Goal: Information Seeking & Learning: Find specific fact

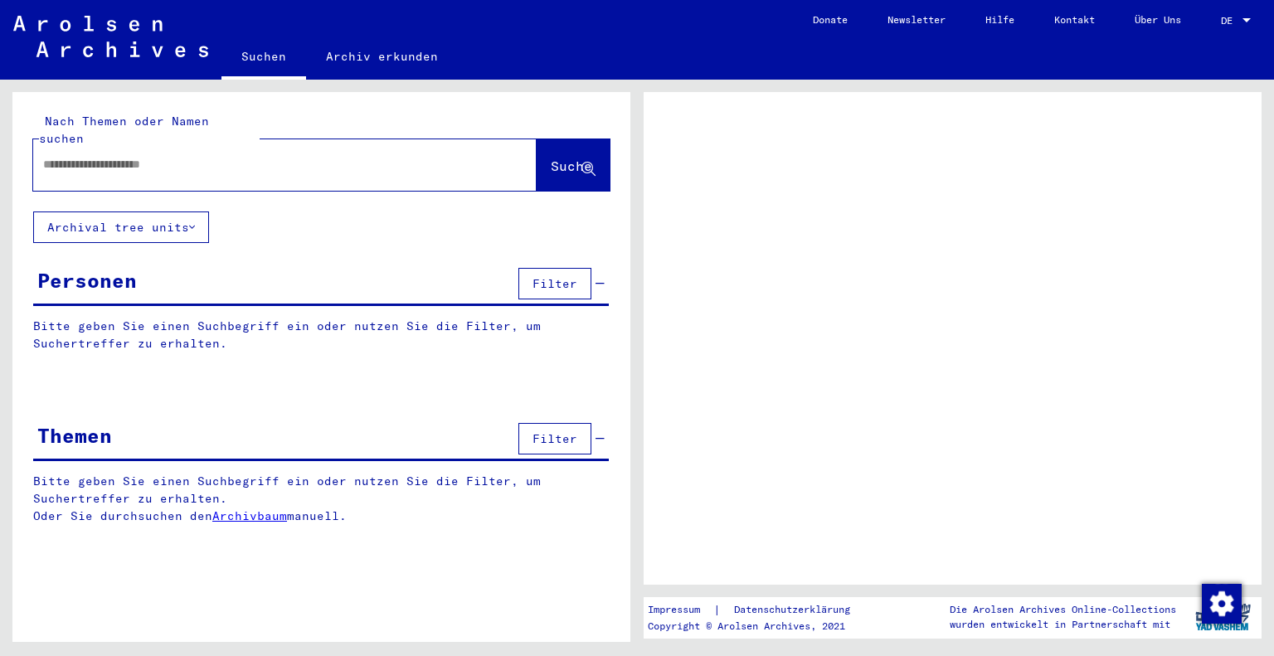
click at [216, 156] on input "text" at bounding box center [270, 164] width 454 height 17
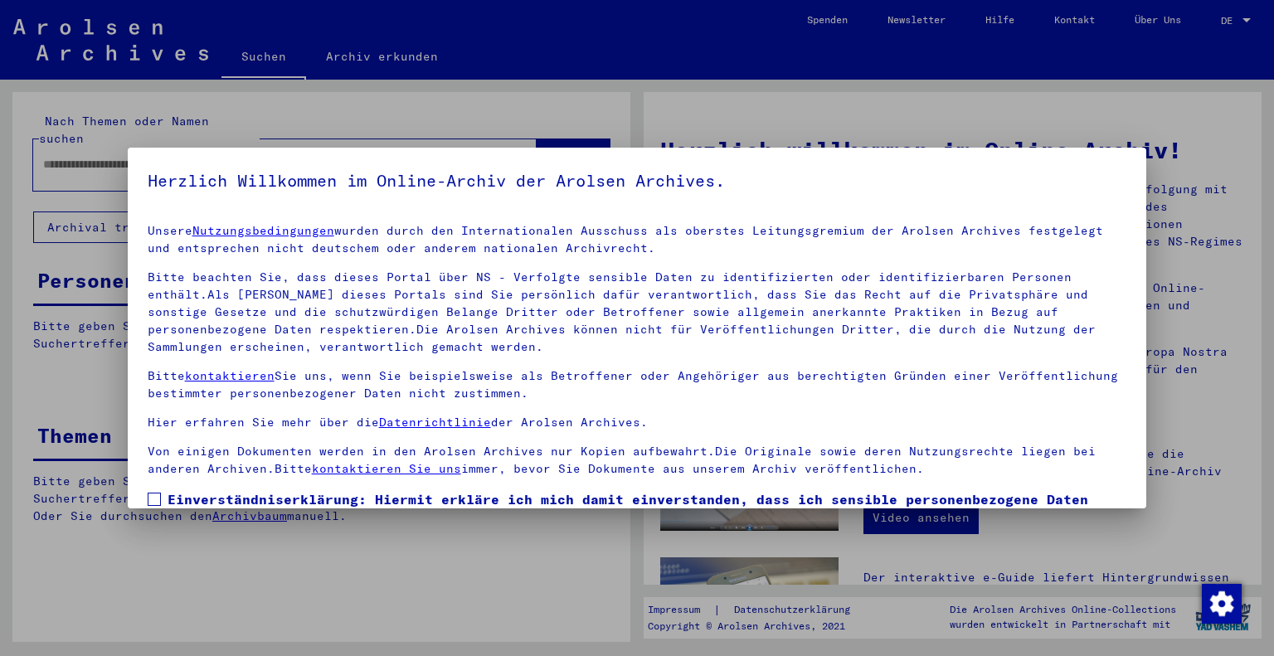
scroll to position [119, 0]
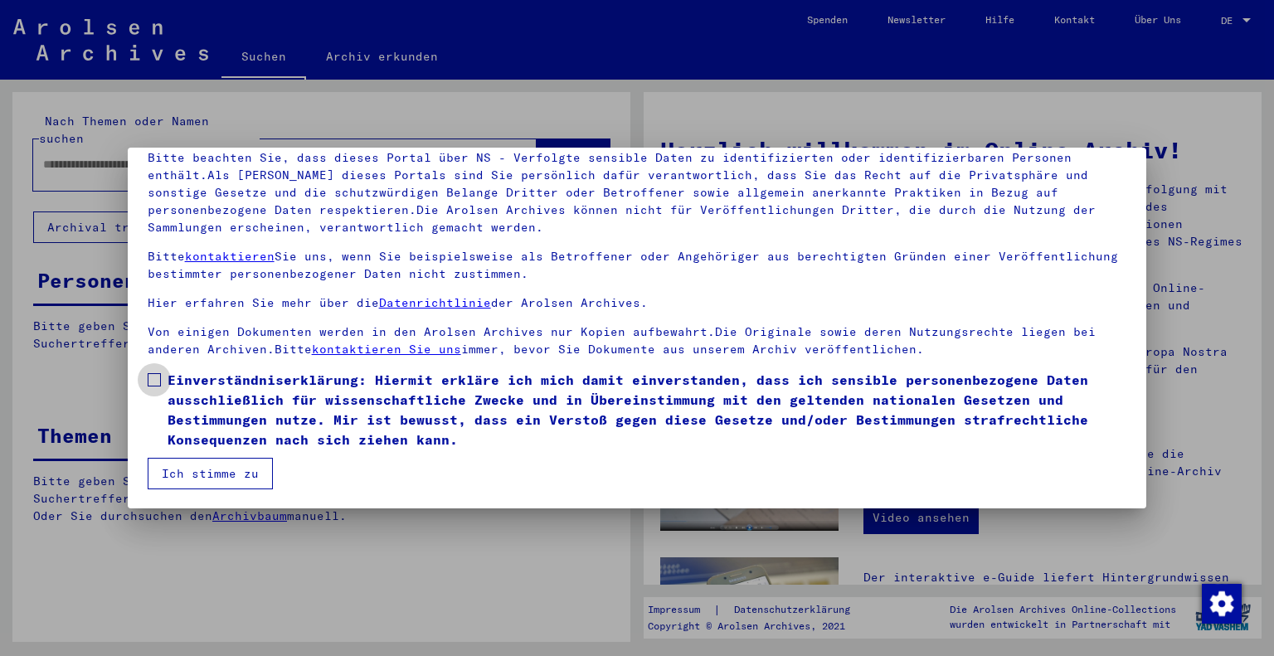
drag, startPoint x: 153, startPoint y: 378, endPoint x: 159, endPoint y: 394, distance: 17.1
click at [153, 378] on span at bounding box center [154, 379] width 13 height 13
click at [217, 469] on button "Ich stimme zu" at bounding box center [210, 474] width 125 height 32
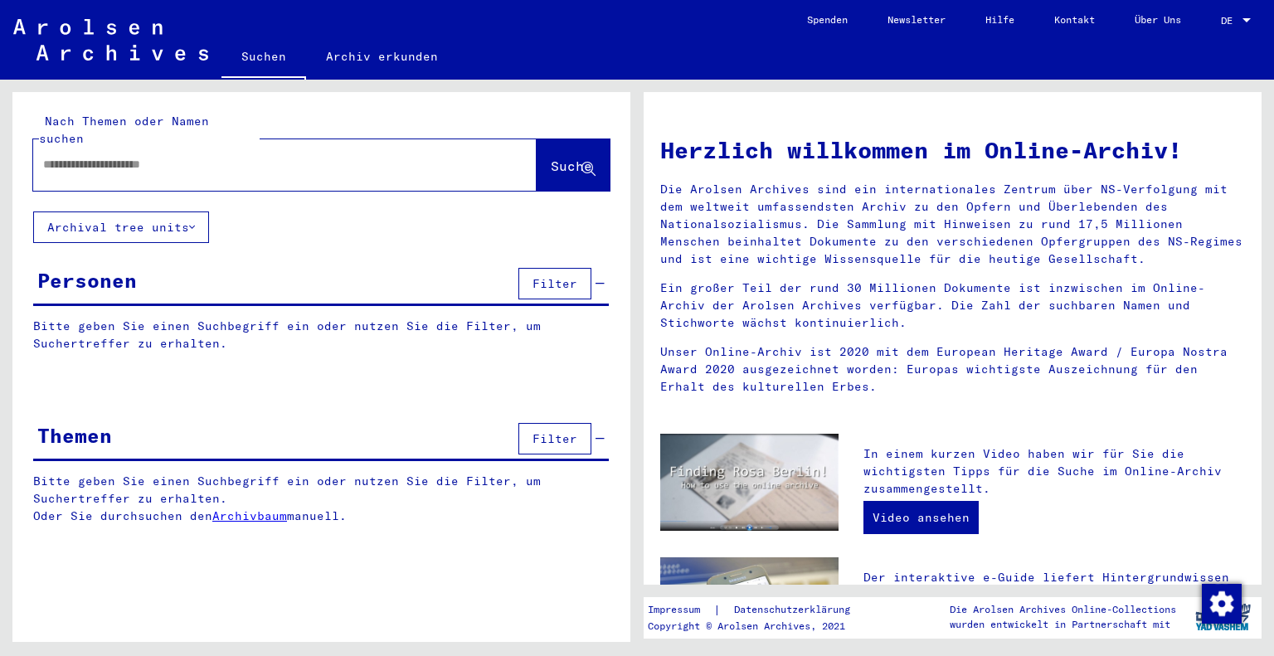
click at [164, 156] on input "text" at bounding box center [265, 164] width 444 height 17
click at [551, 158] on span "Suche" at bounding box center [571, 166] width 41 height 17
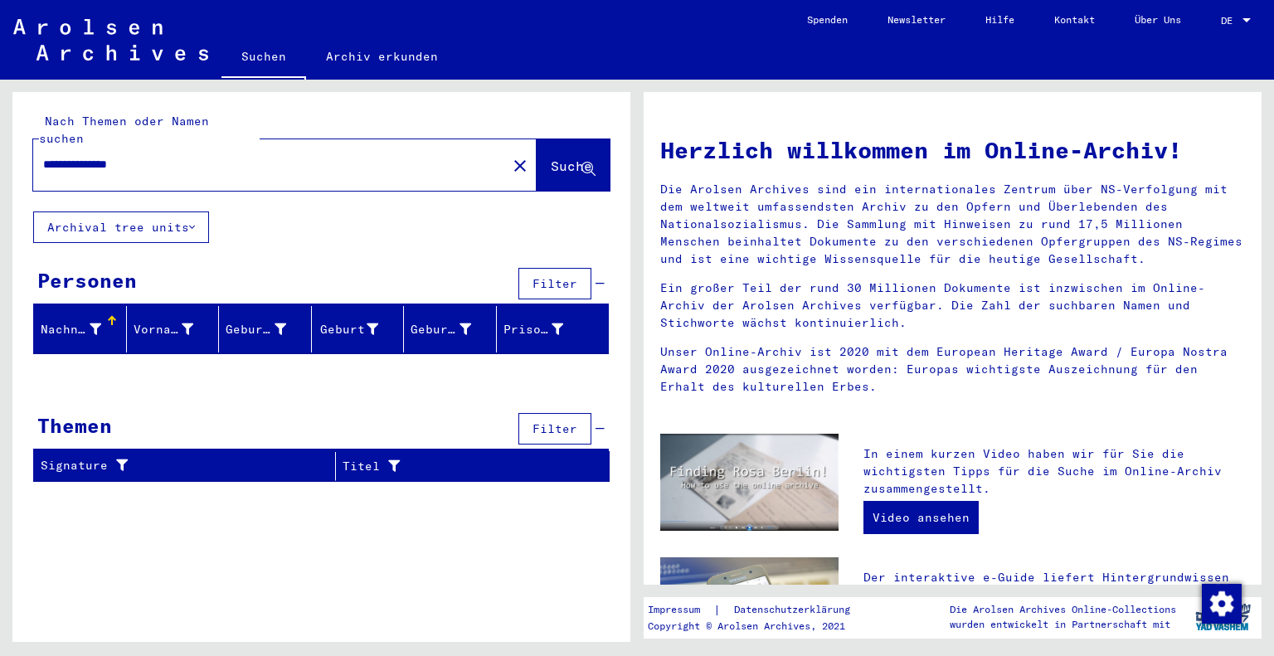
drag, startPoint x: 78, startPoint y: 146, endPoint x: 5, endPoint y: 144, distance: 73.0
click at [6, 144] on div "**********" at bounding box center [318, 361] width 637 height 562
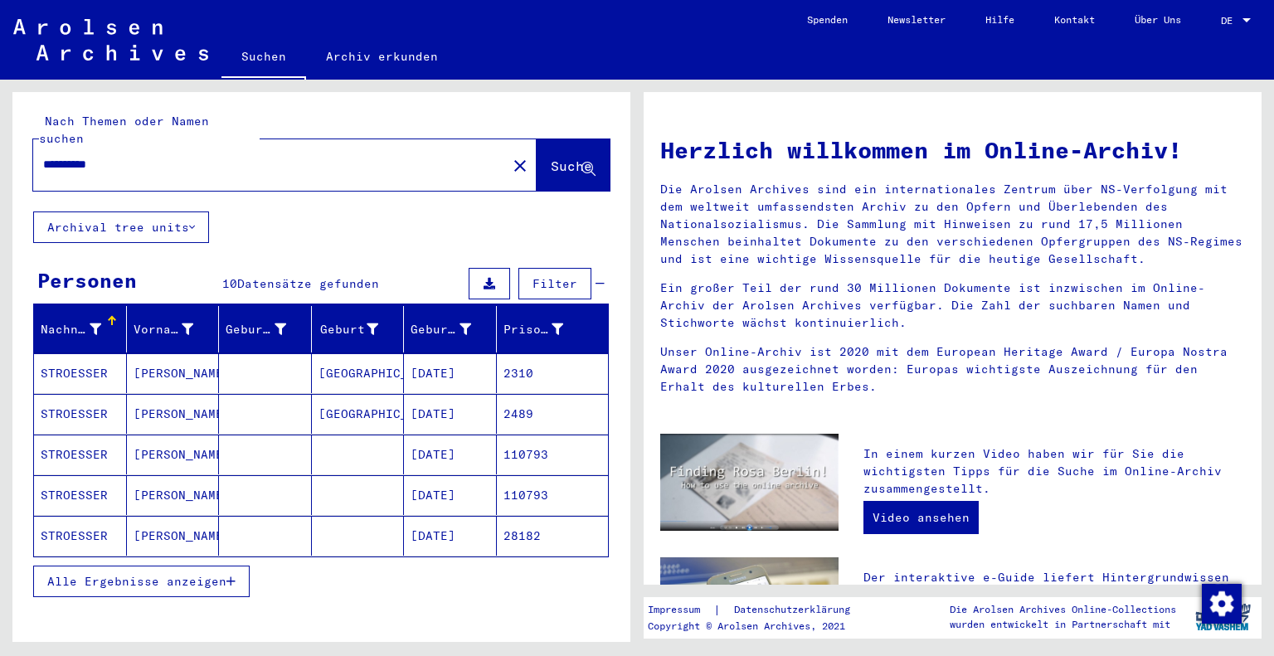
click at [129, 574] on span "Alle Ergebnisse anzeigen" at bounding box center [136, 581] width 179 height 15
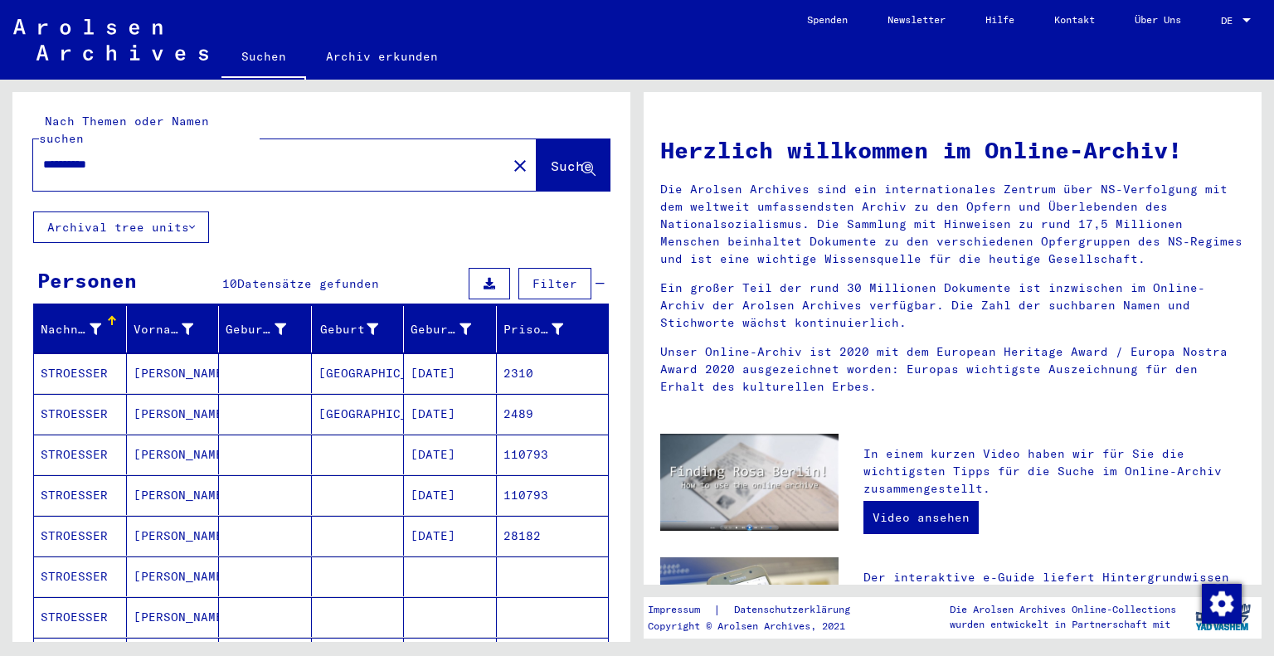
drag, startPoint x: 134, startPoint y: 152, endPoint x: 0, endPoint y: 144, distance: 134.6
click at [0, 144] on div "Nach Themen oder Namen suchen ********* close Suche Archival tree units Persone…" at bounding box center [318, 361] width 637 height 562
type input "*******"
click at [561, 158] on span "Suche" at bounding box center [571, 166] width 41 height 17
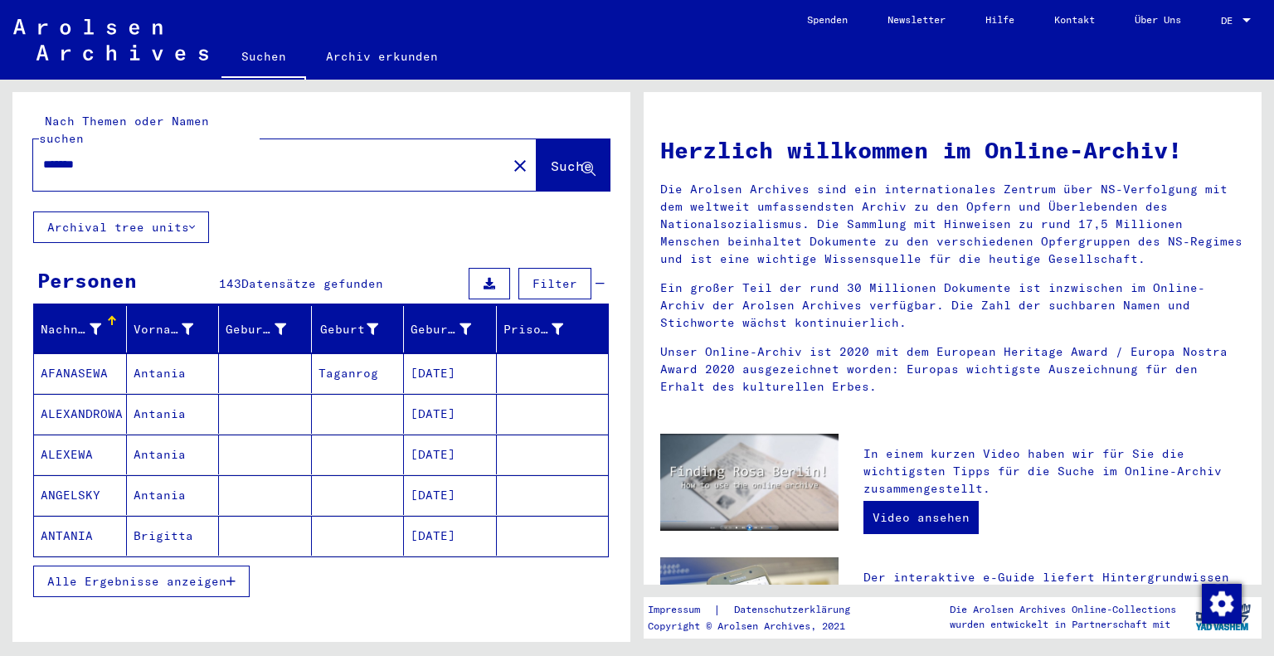
click at [119, 574] on span "Alle Ergebnisse anzeigen" at bounding box center [136, 581] width 179 height 15
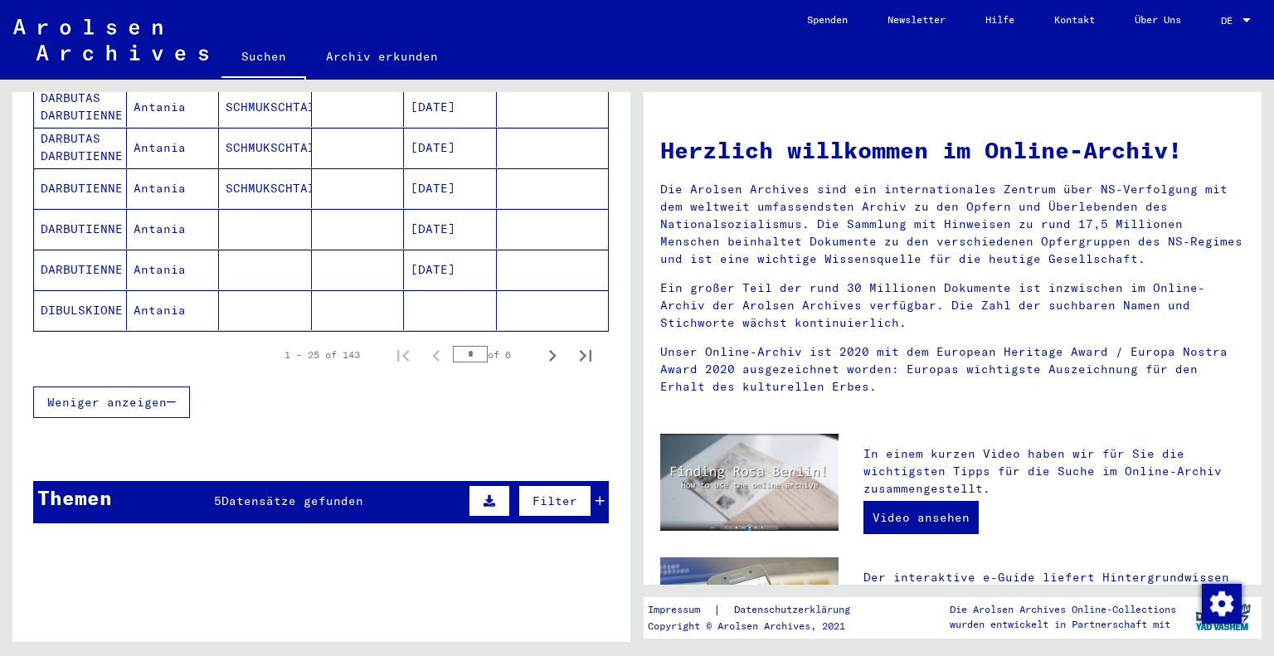
scroll to position [1041, 0]
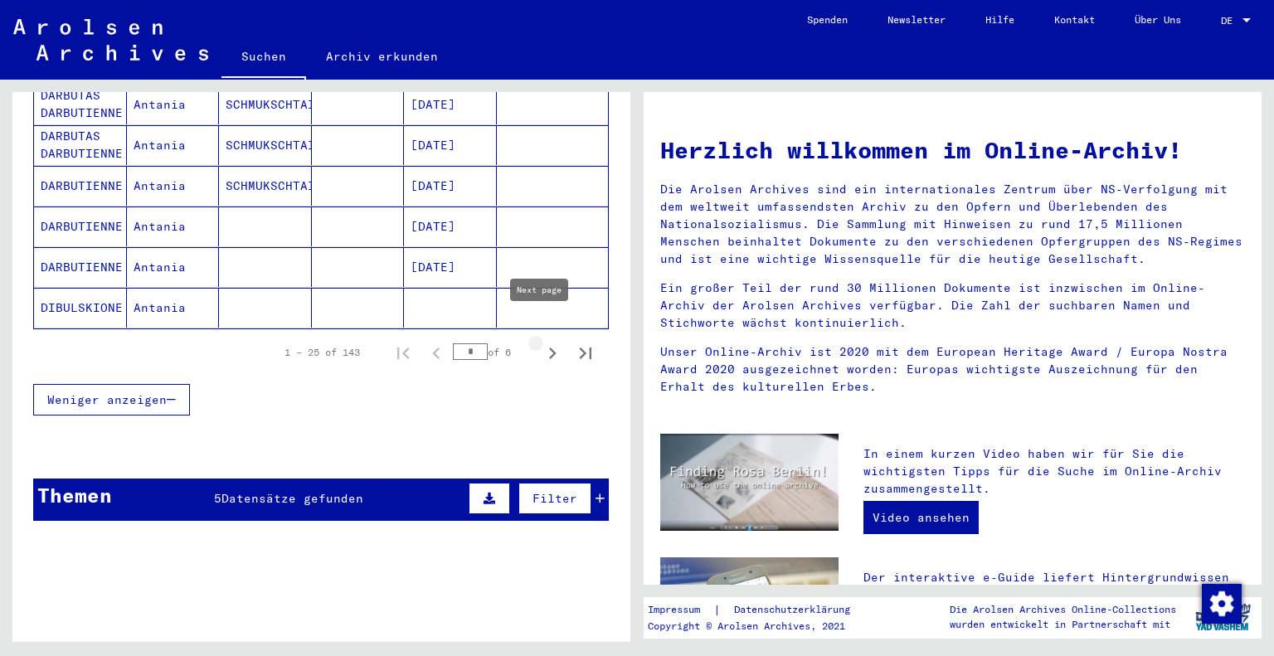
click at [541, 342] on icon "Next page" at bounding box center [552, 353] width 23 height 23
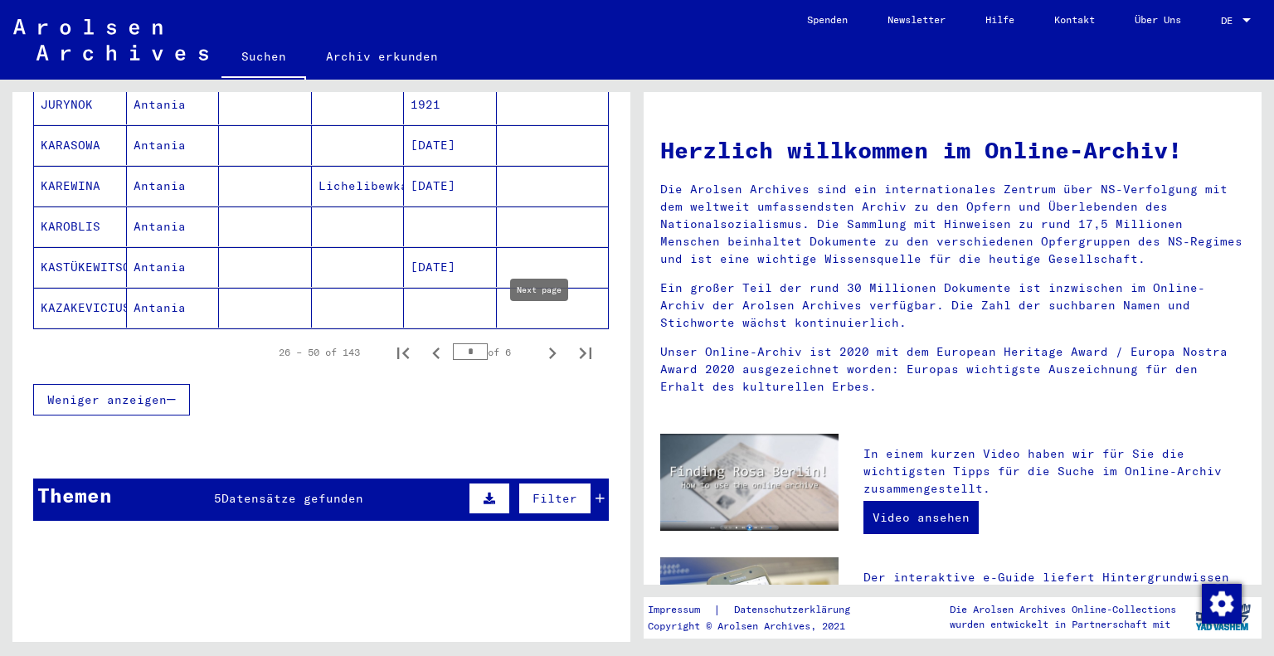
click at [549, 348] on icon "Next page" at bounding box center [552, 354] width 7 height 12
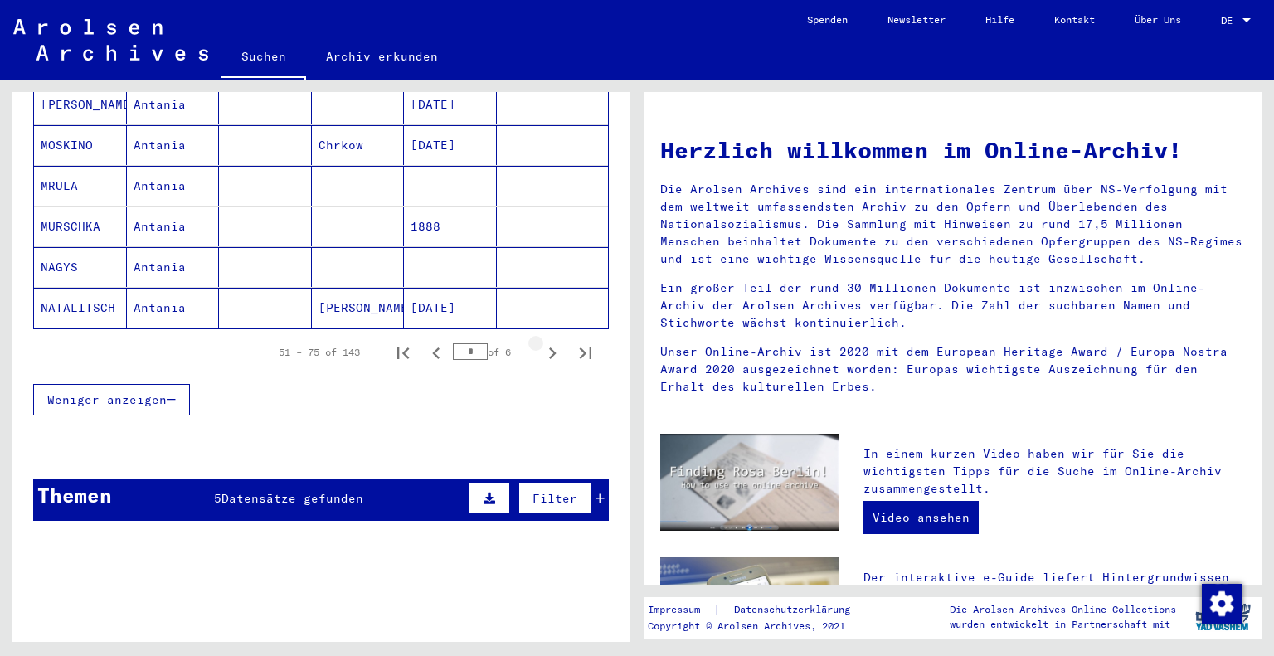
click at [549, 348] on icon "Next page" at bounding box center [552, 354] width 7 height 12
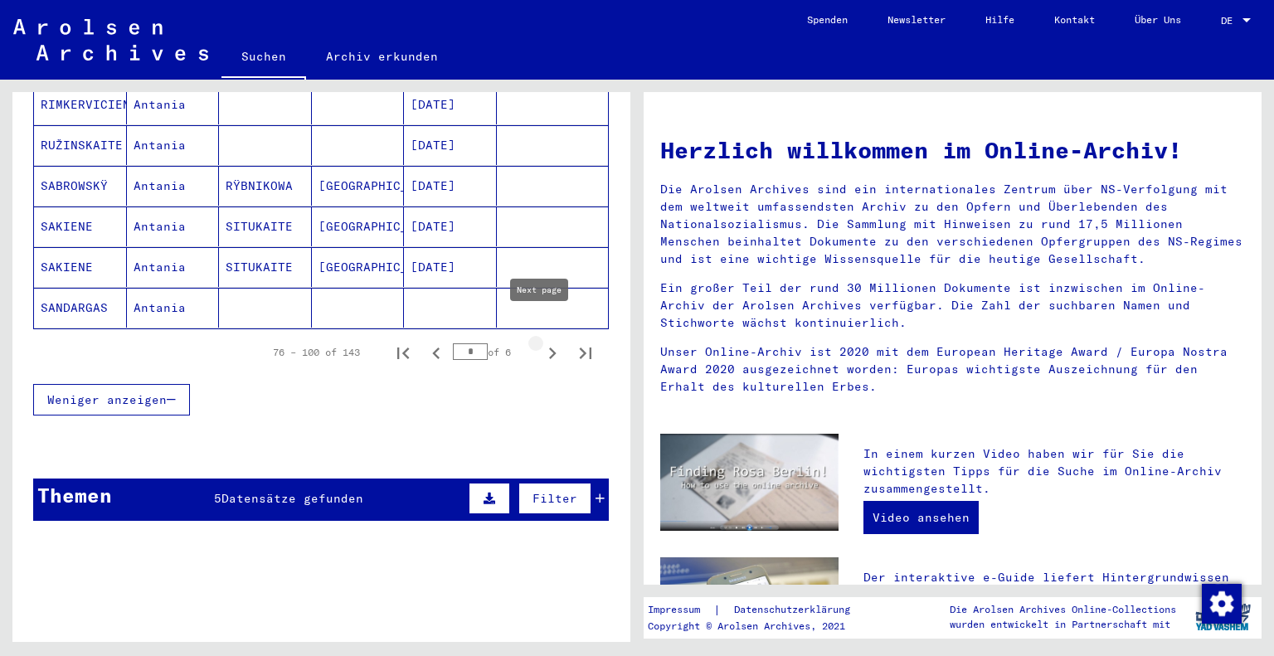
click at [541, 342] on icon "Next page" at bounding box center [552, 353] width 23 height 23
type input "*"
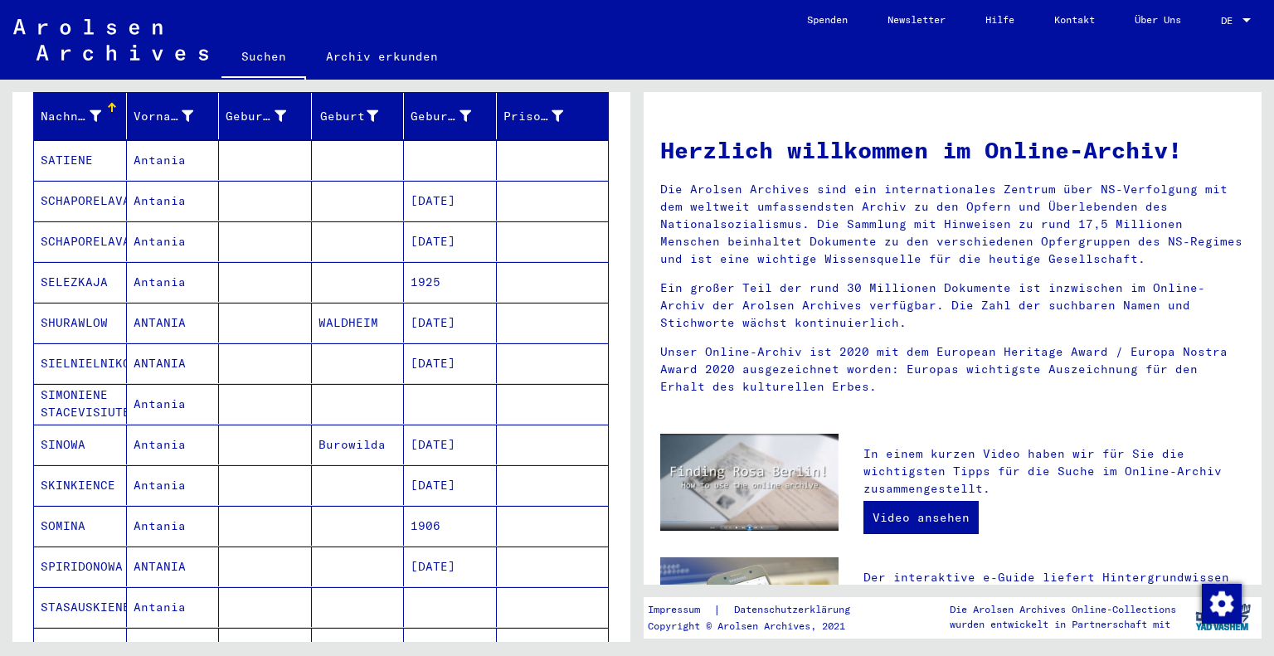
scroll to position [295, 0]
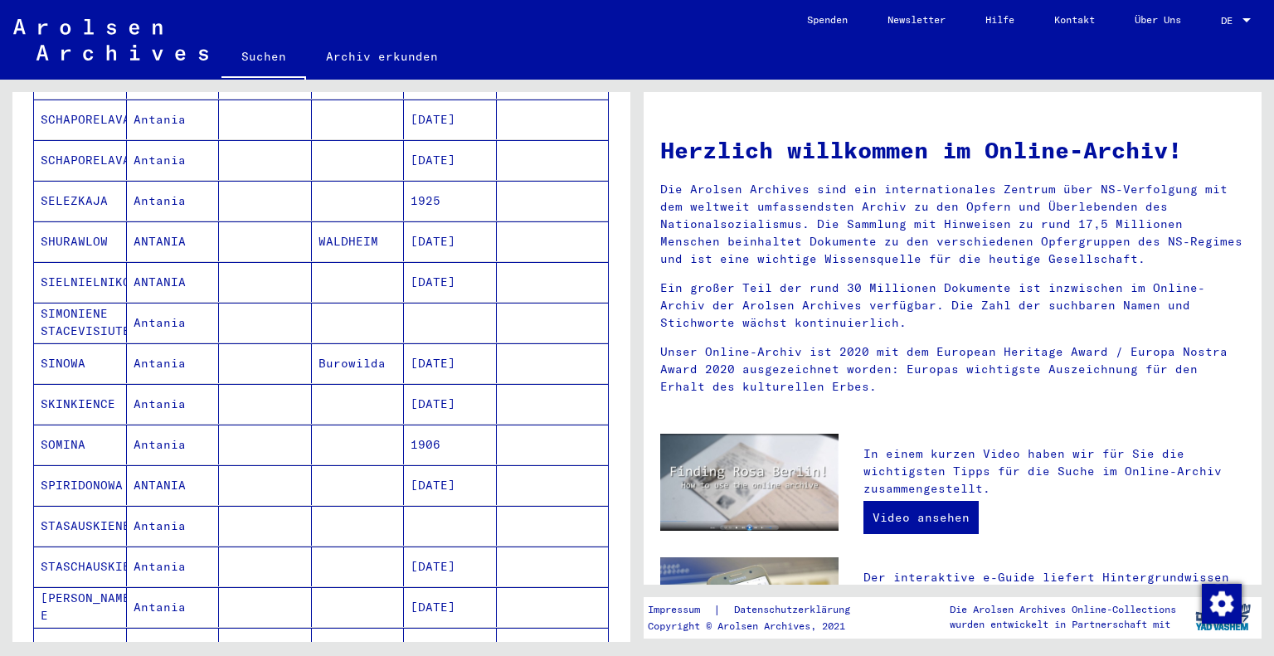
click at [100, 265] on mat-cell "SIELNIELNIKOWA" at bounding box center [80, 282] width 93 height 40
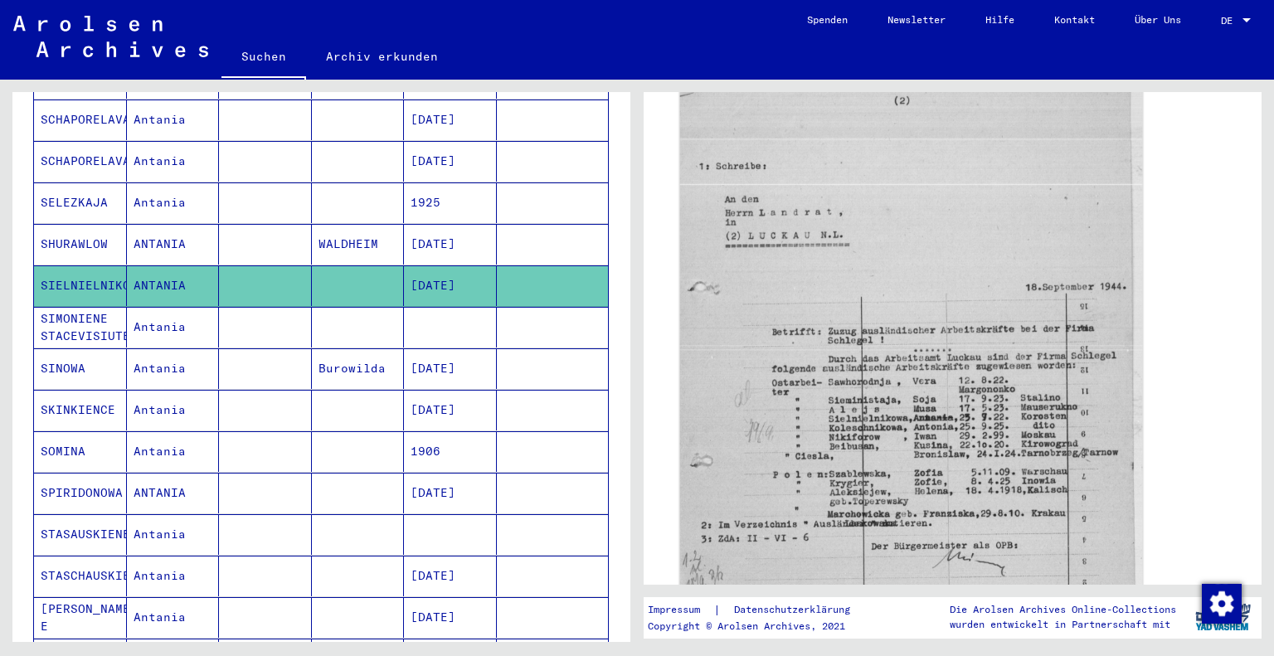
scroll to position [515, 0]
click at [937, 411] on img at bounding box center [911, 399] width 463 height 635
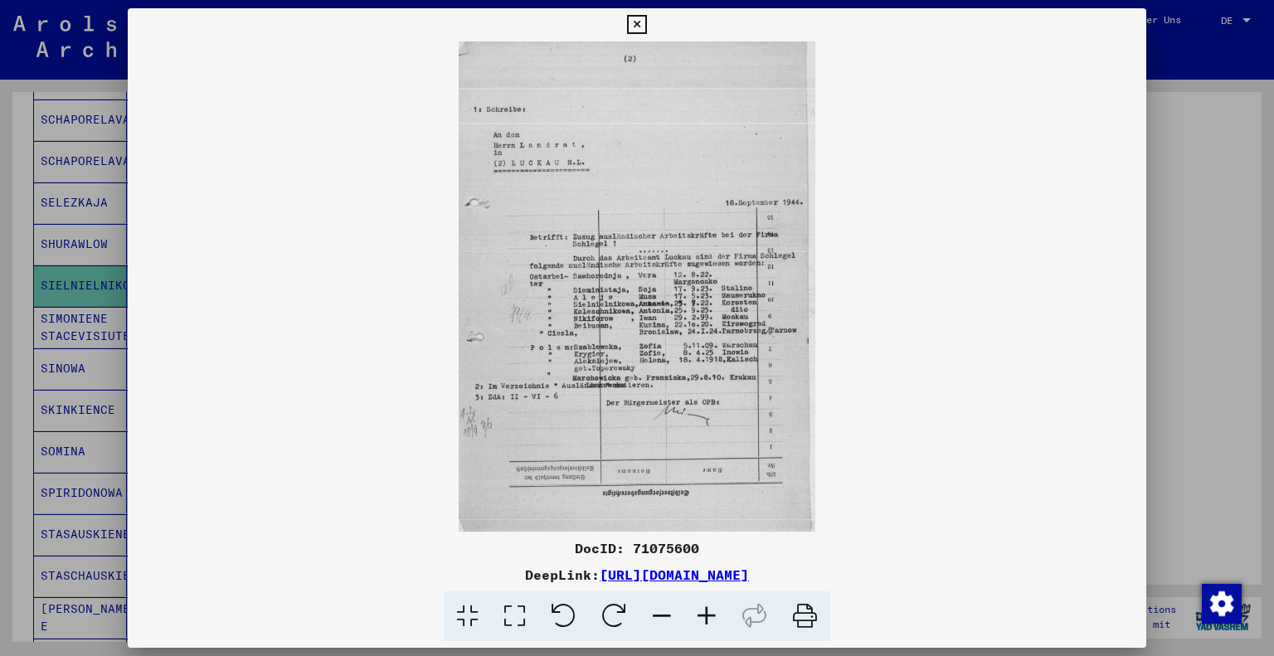
click at [709, 611] on icon at bounding box center [706, 617] width 45 height 51
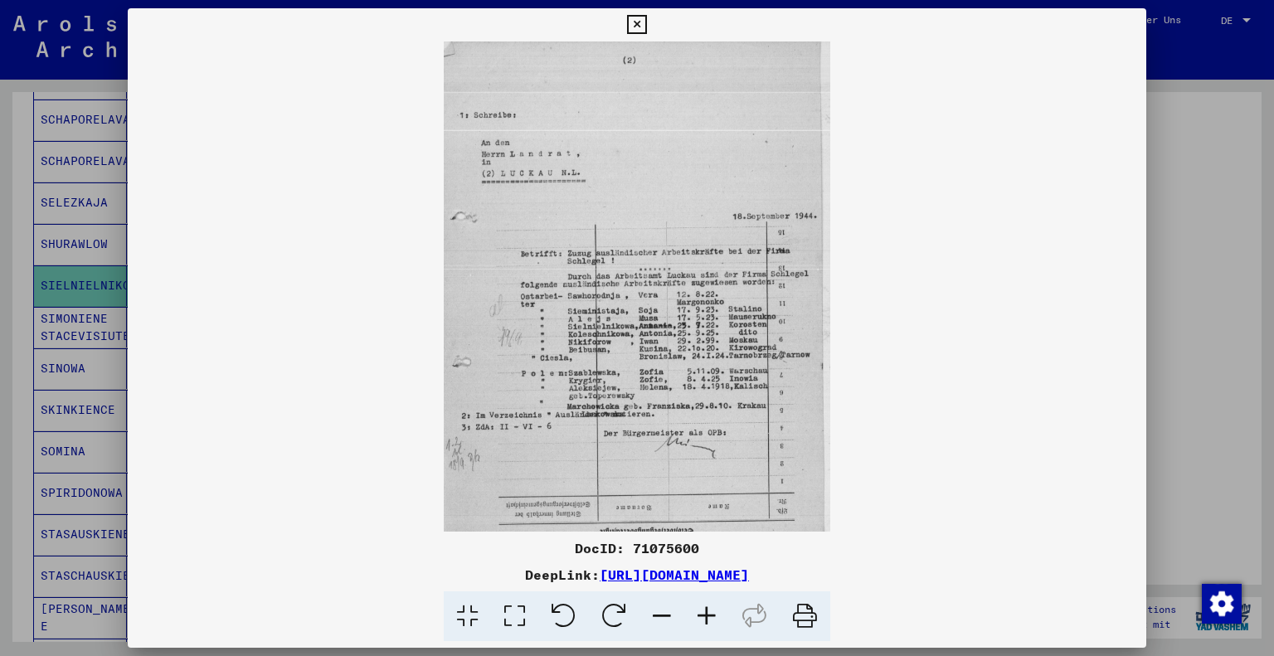
click at [708, 611] on icon at bounding box center [706, 617] width 45 height 51
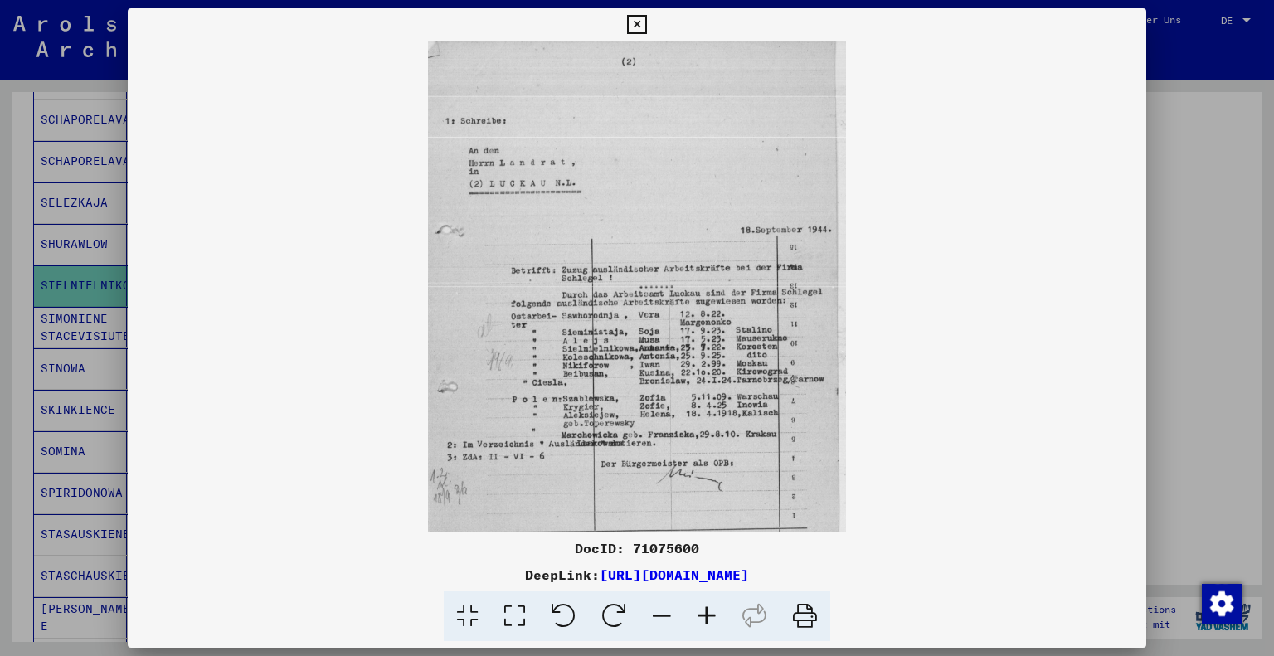
click at [708, 611] on icon at bounding box center [706, 617] width 45 height 51
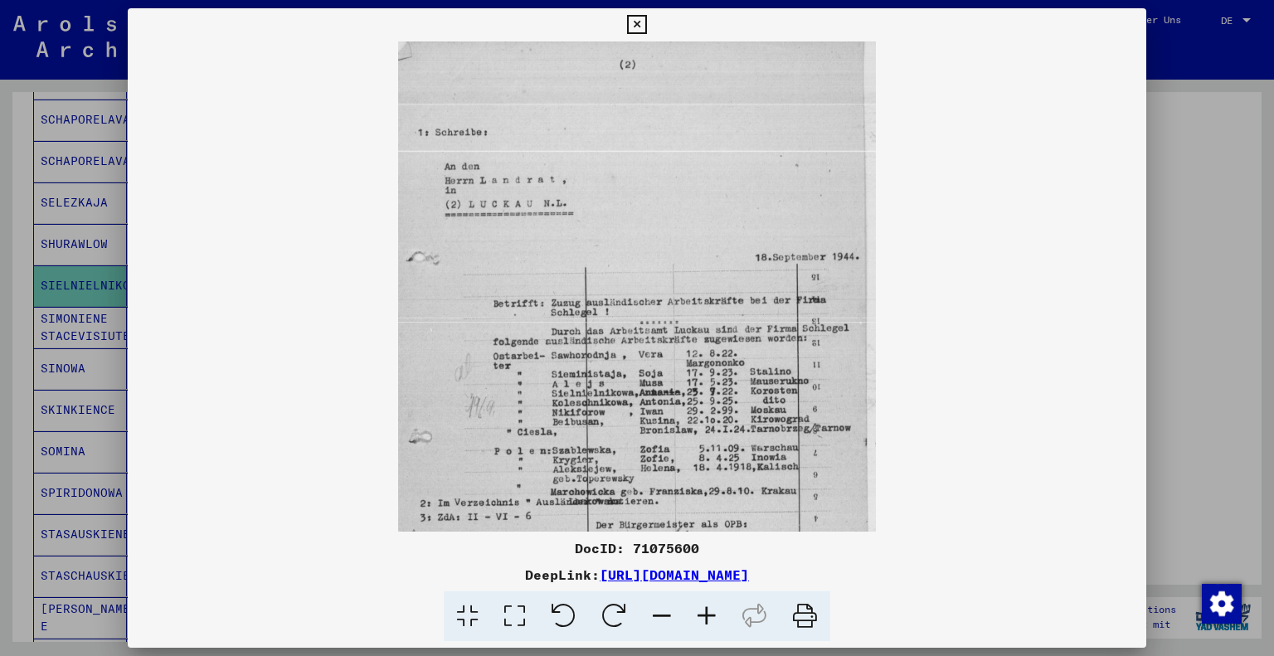
click at [706, 611] on icon at bounding box center [706, 617] width 45 height 51
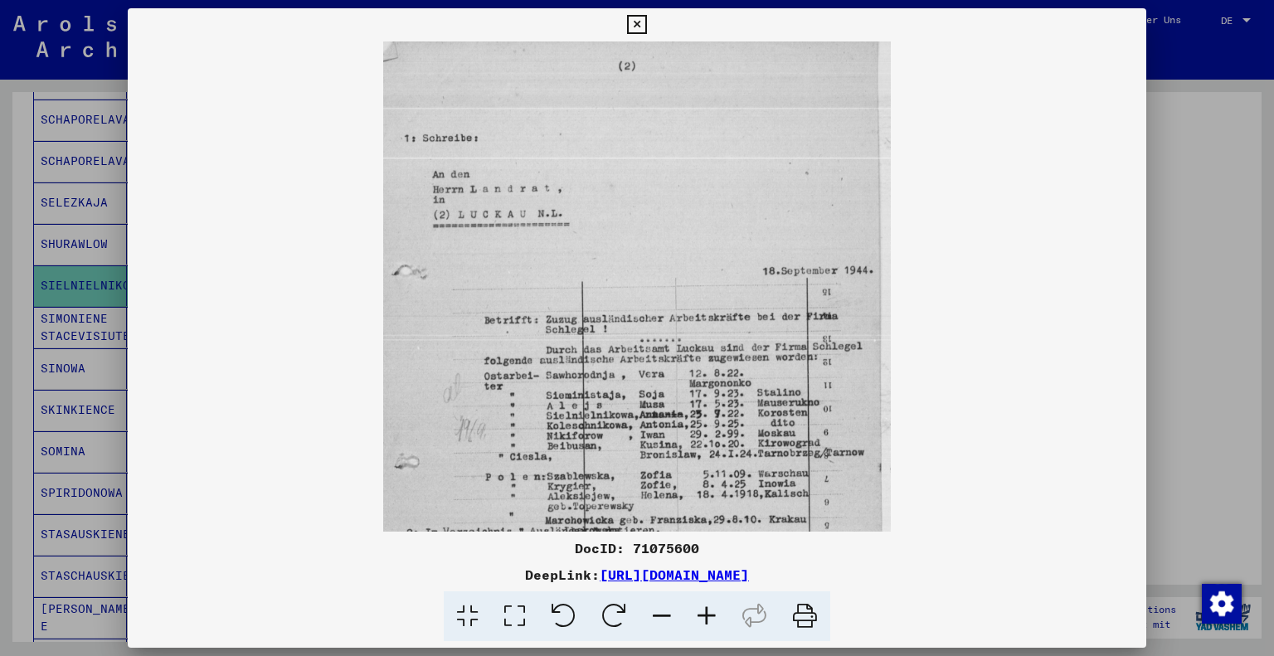
click at [703, 611] on icon at bounding box center [706, 617] width 45 height 51
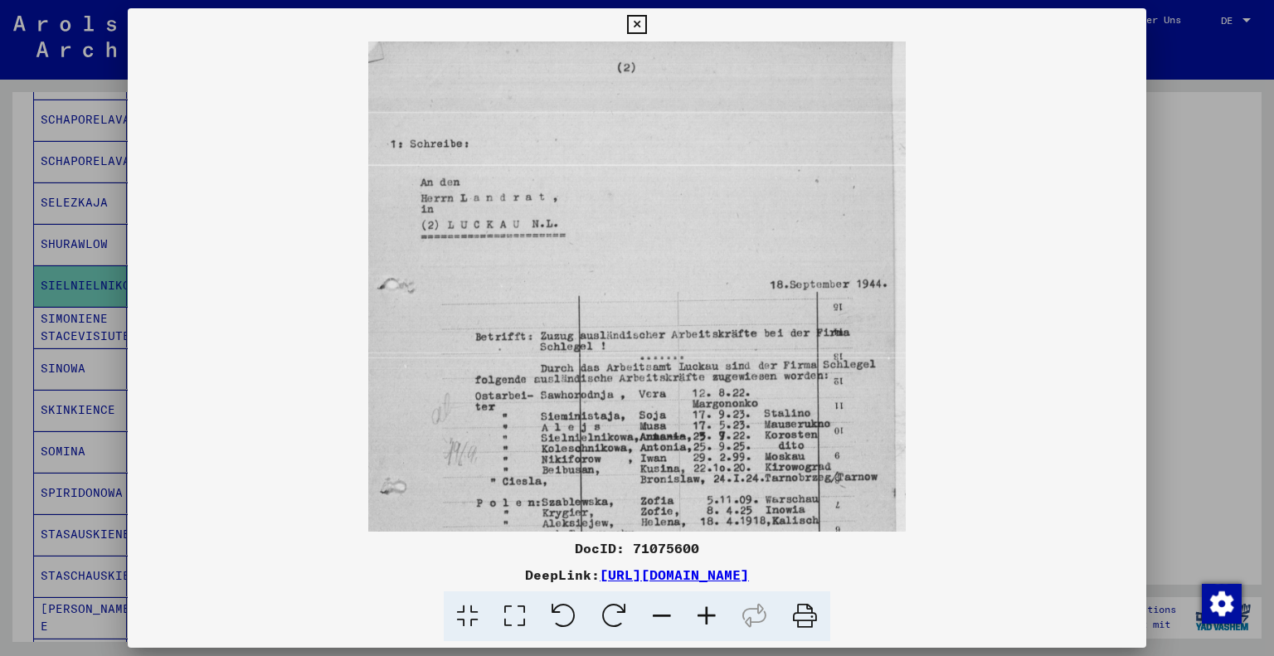
click at [703, 611] on icon at bounding box center [706, 617] width 45 height 51
click at [700, 611] on icon at bounding box center [706, 617] width 45 height 51
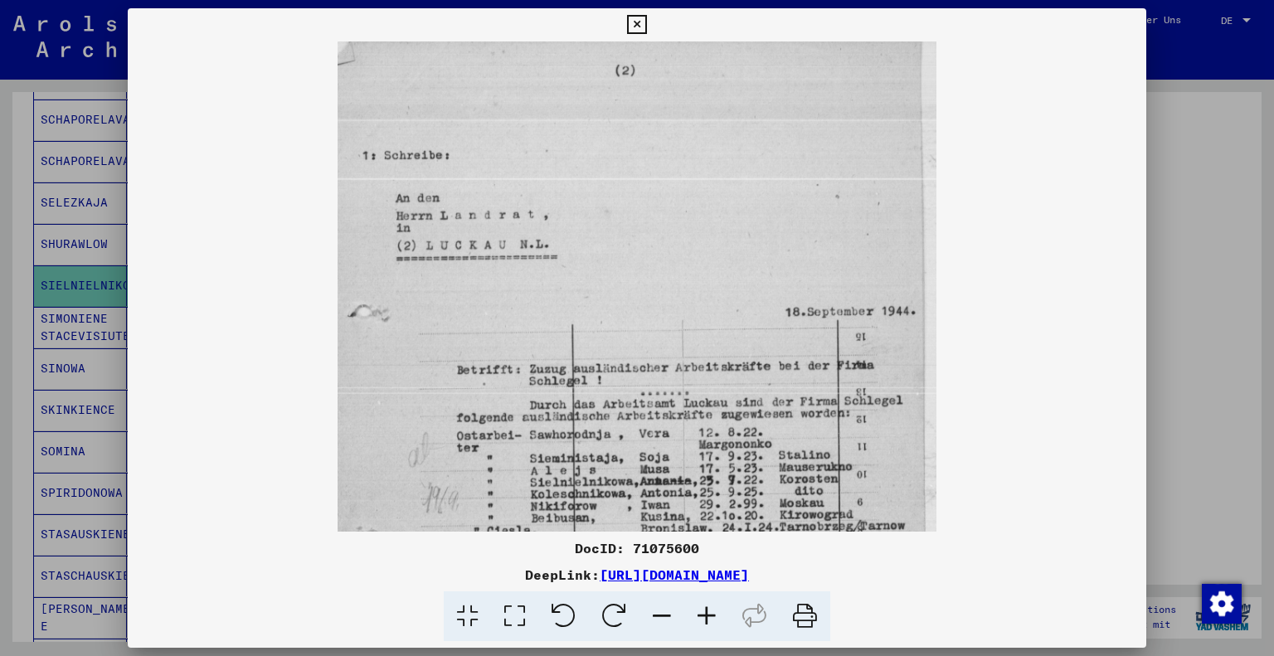
click at [699, 611] on icon at bounding box center [706, 617] width 45 height 51
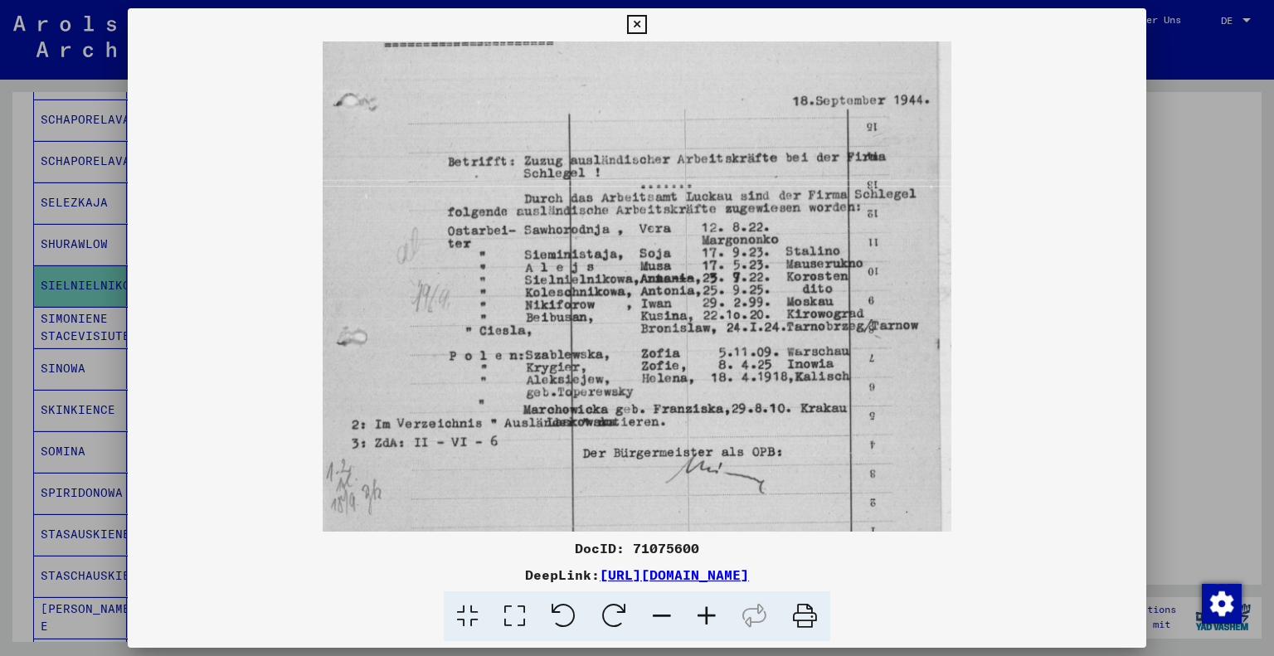
drag, startPoint x: 668, startPoint y: 414, endPoint x: 682, endPoint y: 165, distance: 249.3
click at [679, 174] on img at bounding box center [637, 249] width 629 height 864
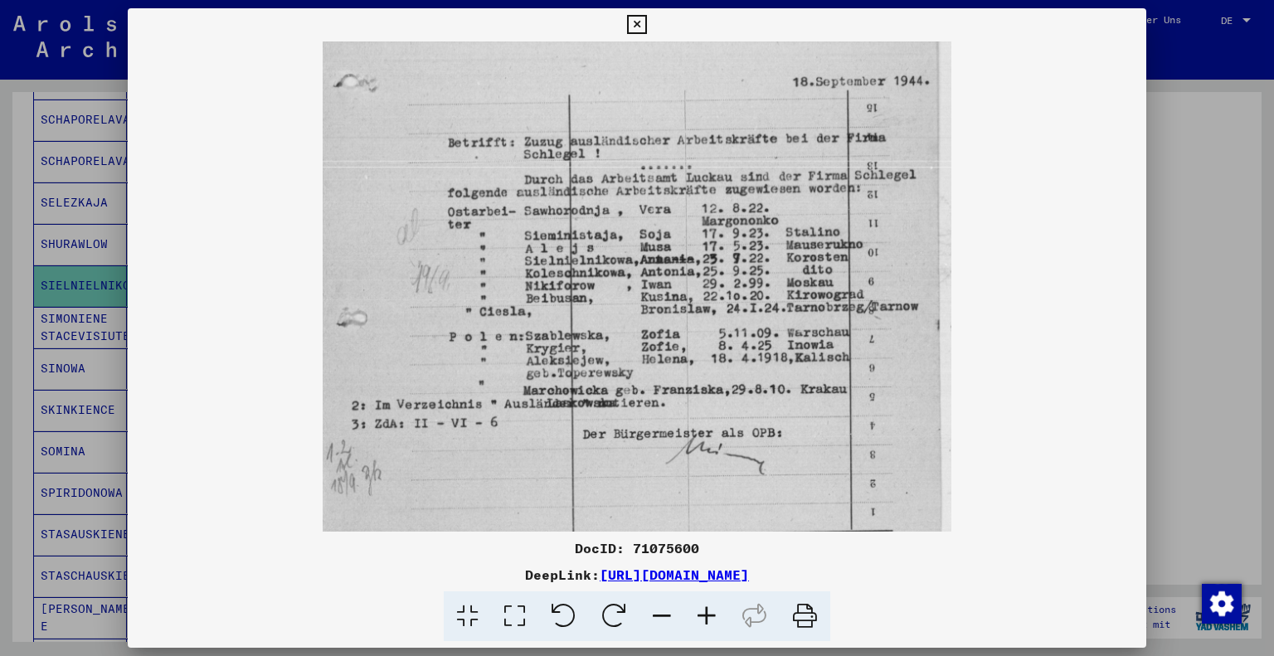
click at [637, 19] on icon at bounding box center [636, 25] width 19 height 20
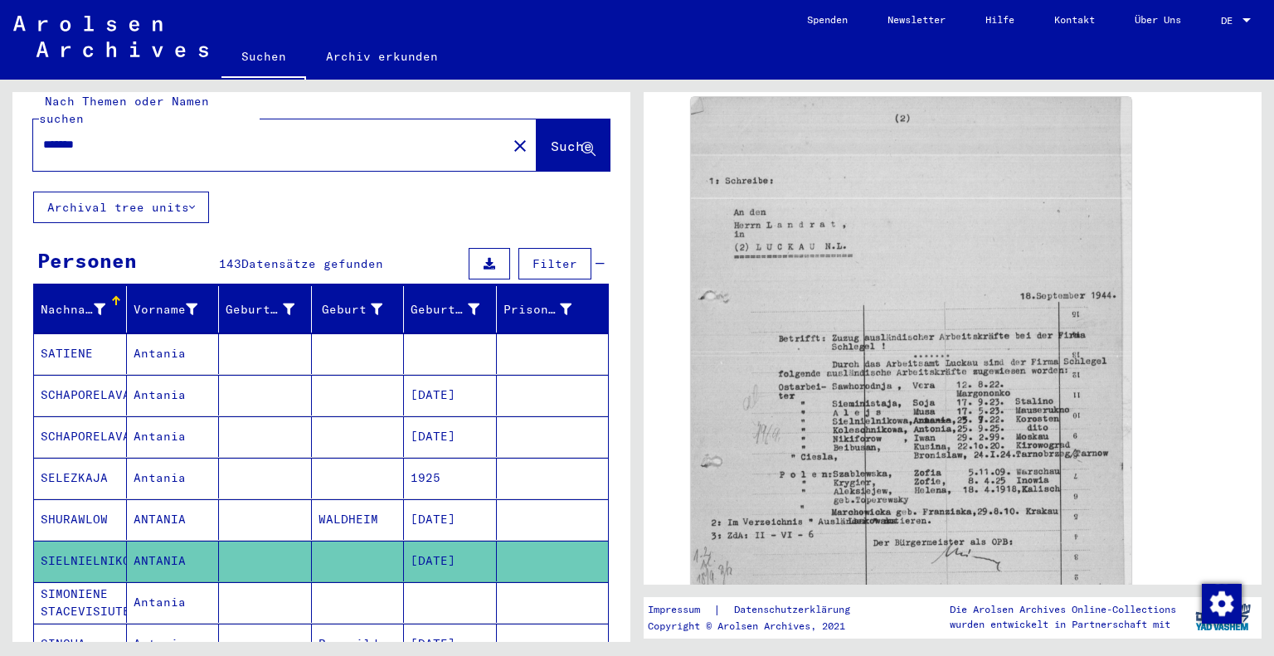
scroll to position [0, 0]
